Goal: Task Accomplishment & Management: Manage account settings

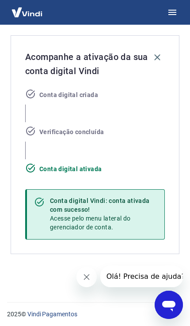
click at [176, 21] on button "button" at bounding box center [172, 12] width 21 height 21
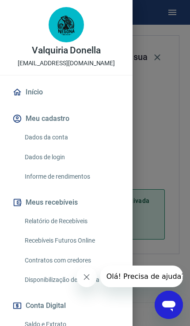
click at [31, 94] on link "Início" at bounding box center [66, 92] width 111 height 19
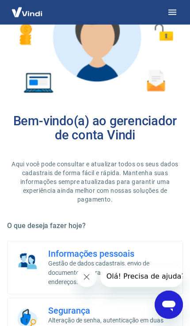
click at [173, 23] on button "button" at bounding box center [172, 12] width 21 height 21
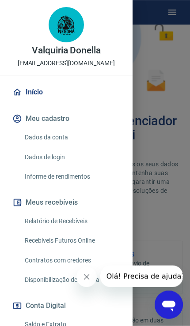
click at [87, 211] on button "Meus recebíveis" at bounding box center [66, 202] width 111 height 19
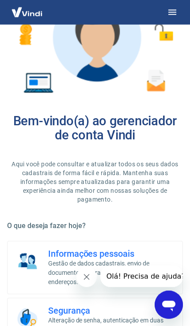
click at [93, 284] on button "Fechar mensagem da empresa" at bounding box center [86, 277] width 20 height 20
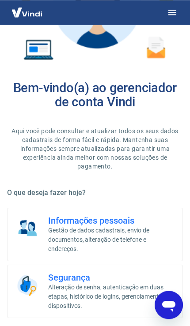
click at [170, 16] on icon "button" at bounding box center [172, 12] width 11 height 11
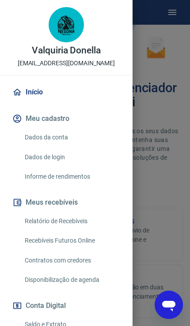
click at [87, 225] on link "Relatório de Recebíveis" at bounding box center [71, 221] width 101 height 18
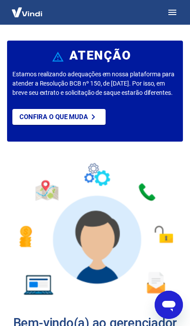
scroll to position [133, 0]
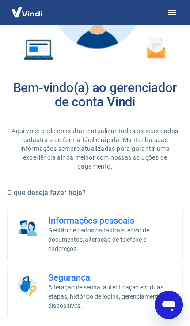
click at [150, 231] on p "Gestão de dados cadastrais, envio de documentos, alteração de telefone e endere…" at bounding box center [111, 240] width 127 height 28
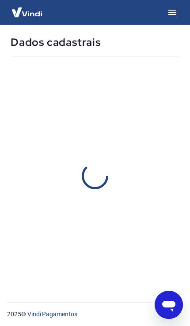
select select "SP"
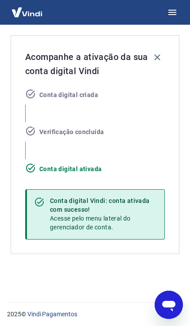
click at [171, 211] on div "Acompanhe a ativação da sua conta digital Vindi Conta digital criada Verificaçã…" at bounding box center [95, 144] width 169 height 219
click at [95, 281] on div "Acompanhe a ativação da sua conta digital Vindi Conta digital criada Verificaçã…" at bounding box center [95, 160] width 176 height 271
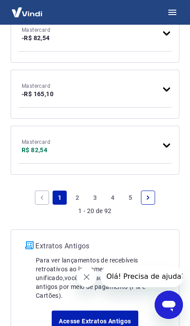
scroll to position [1318, 0]
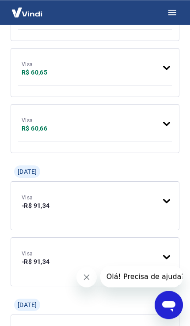
click at [171, 65] on icon at bounding box center [166, 68] width 11 height 11
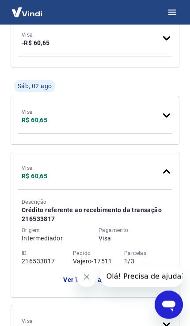
scroll to position [478, 0]
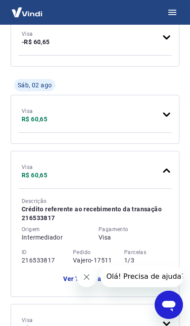
click at [118, 278] on button "Ver Tarifas aplicadas" at bounding box center [94, 279] width 77 height 21
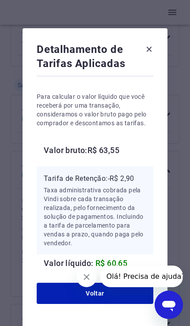
click at [124, 304] on button "Voltar" at bounding box center [95, 293] width 117 height 21
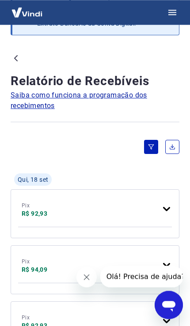
scroll to position [56, 0]
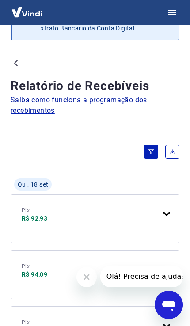
click at [172, 208] on div "Pix R$ 92,93" at bounding box center [95, 218] width 169 height 49
click at [173, 206] on div "Pix R$ 92,93" at bounding box center [95, 218] width 169 height 49
click at [171, 218] on icon at bounding box center [166, 214] width 11 height 11
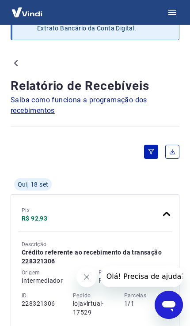
click at [168, 216] on icon at bounding box center [166, 214] width 11 height 11
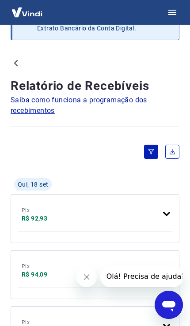
click at [153, 207] on div "Pix R$ 92,93" at bounding box center [95, 212] width 154 height 21
click at [168, 210] on icon at bounding box center [166, 214] width 11 height 11
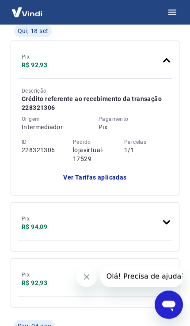
scroll to position [210, 0]
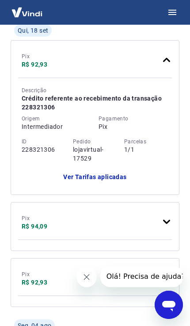
click at [72, 178] on button "Ver Tarifas aplicadas" at bounding box center [94, 177] width 77 height 21
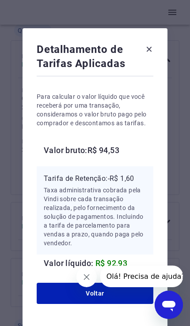
click at [145, 57] on icon at bounding box center [149, 49] width 8 height 14
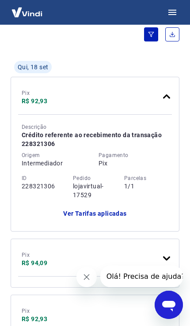
scroll to position [0, 0]
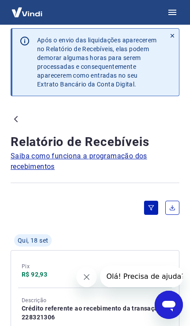
click at [172, 16] on icon "button" at bounding box center [172, 12] width 11 height 11
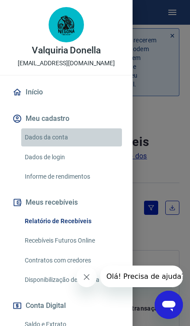
click at [90, 139] on link "Dados da conta" at bounding box center [71, 138] width 101 height 18
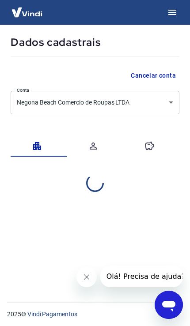
select select "SP"
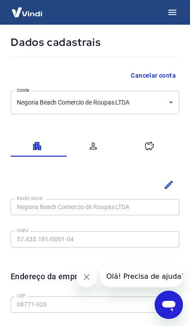
click at [177, 1] on div at bounding box center [95, 12] width 190 height 25
click at [174, 18] on button "button" at bounding box center [172, 12] width 21 height 21
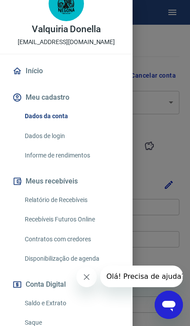
scroll to position [22, 0]
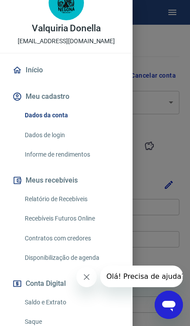
click at [83, 157] on link "Informe de rendimentos" at bounding box center [71, 155] width 101 height 18
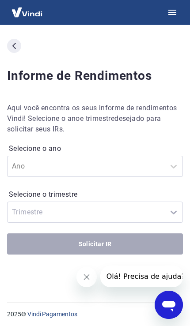
click at [175, 21] on button "button" at bounding box center [172, 12] width 21 height 21
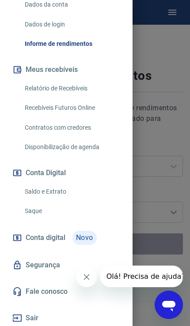
scroll to position [133, 0]
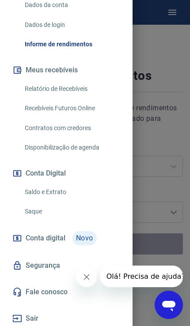
click at [41, 211] on link "Saque" at bounding box center [71, 212] width 101 height 18
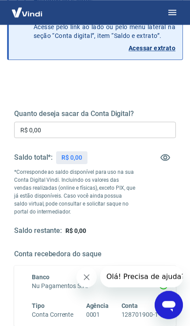
scroll to position [70, 0]
click at [174, 162] on button "button" at bounding box center [165, 157] width 21 height 21
click at [171, 159] on button "button" at bounding box center [165, 157] width 21 height 21
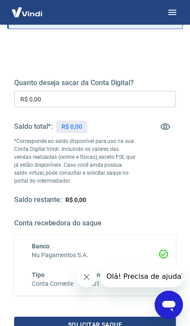
scroll to position [0, 0]
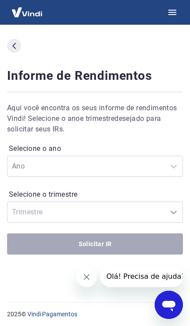
select select "SP"
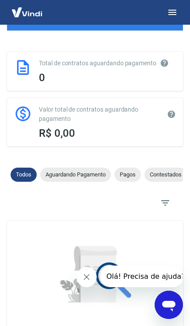
scroll to position [227, 0]
